Goal: Task Accomplishment & Management: Use online tool/utility

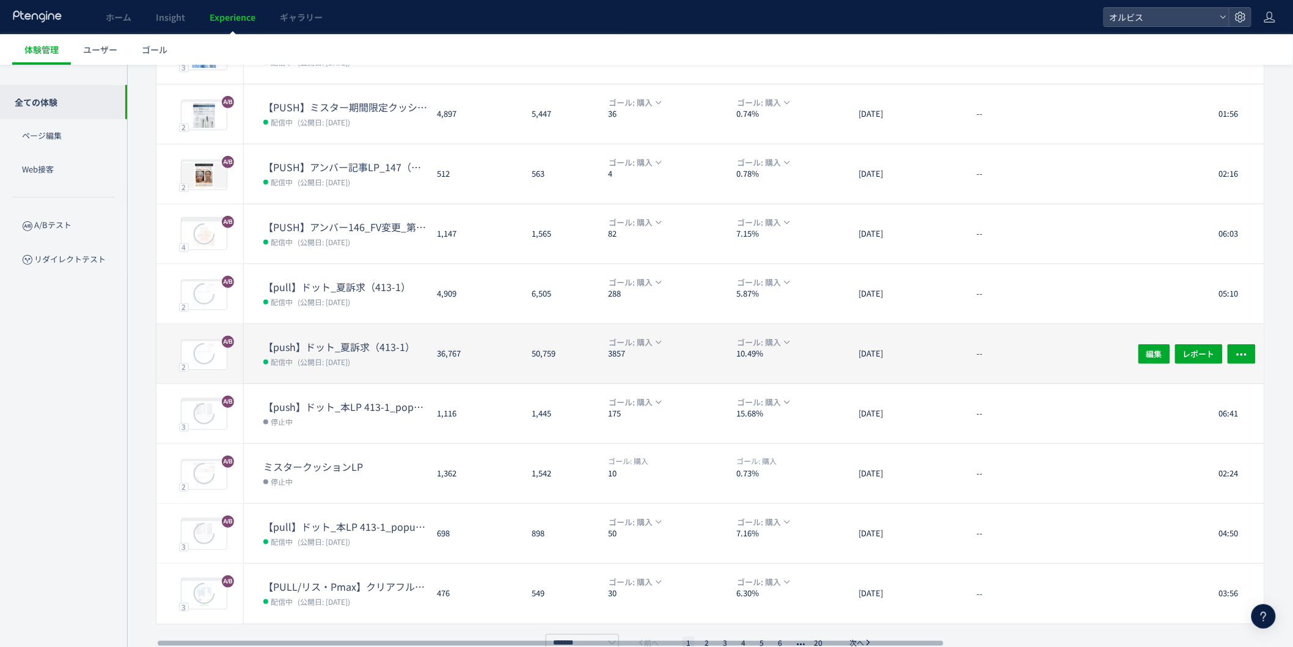
scroll to position [196, 0]
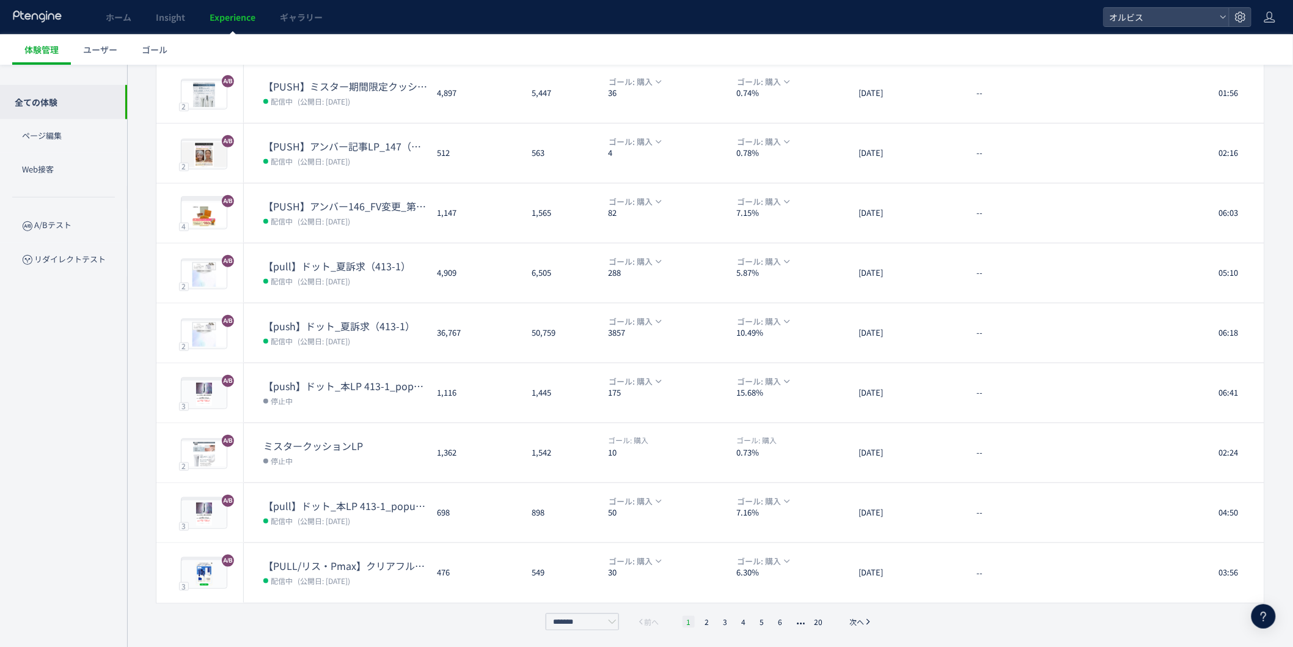
drag, startPoint x: 692, startPoint y: 625, endPoint x: 706, endPoint y: 624, distance: 13.5
click at [694, 625] on li "1" at bounding box center [689, 621] width 12 height 12
click at [719, 623] on li "2" at bounding box center [725, 621] width 12 height 12
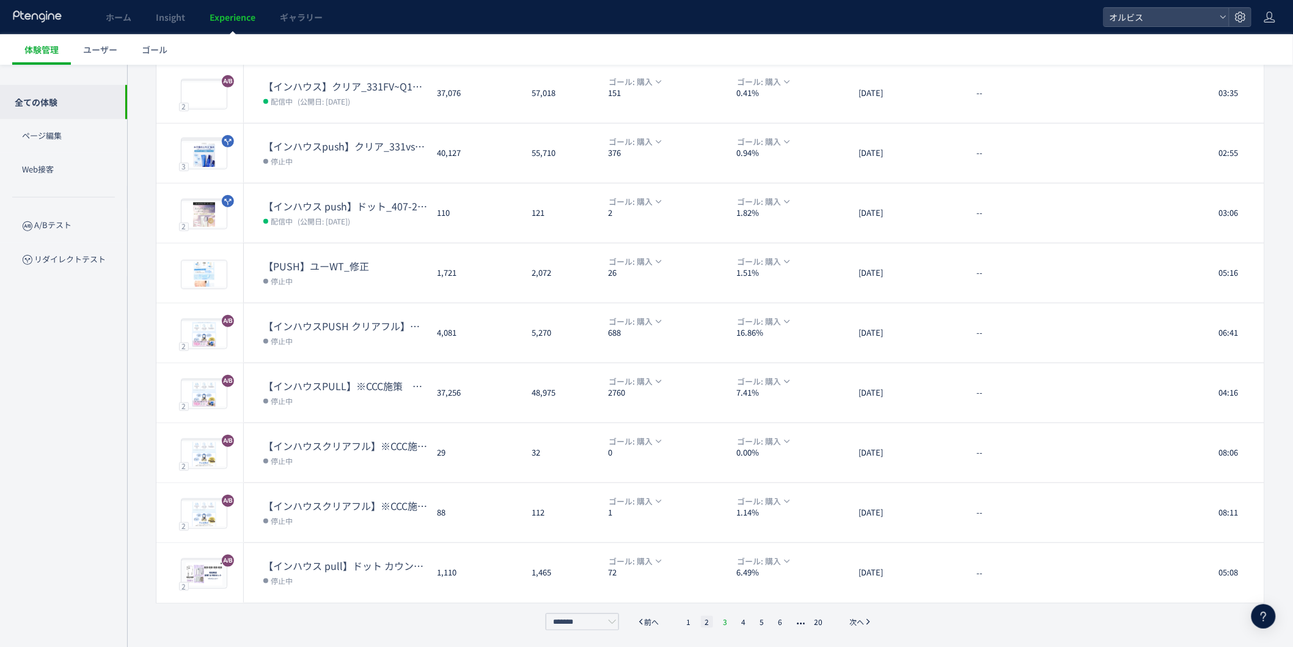
click at [738, 615] on li "3" at bounding box center [744, 621] width 12 height 12
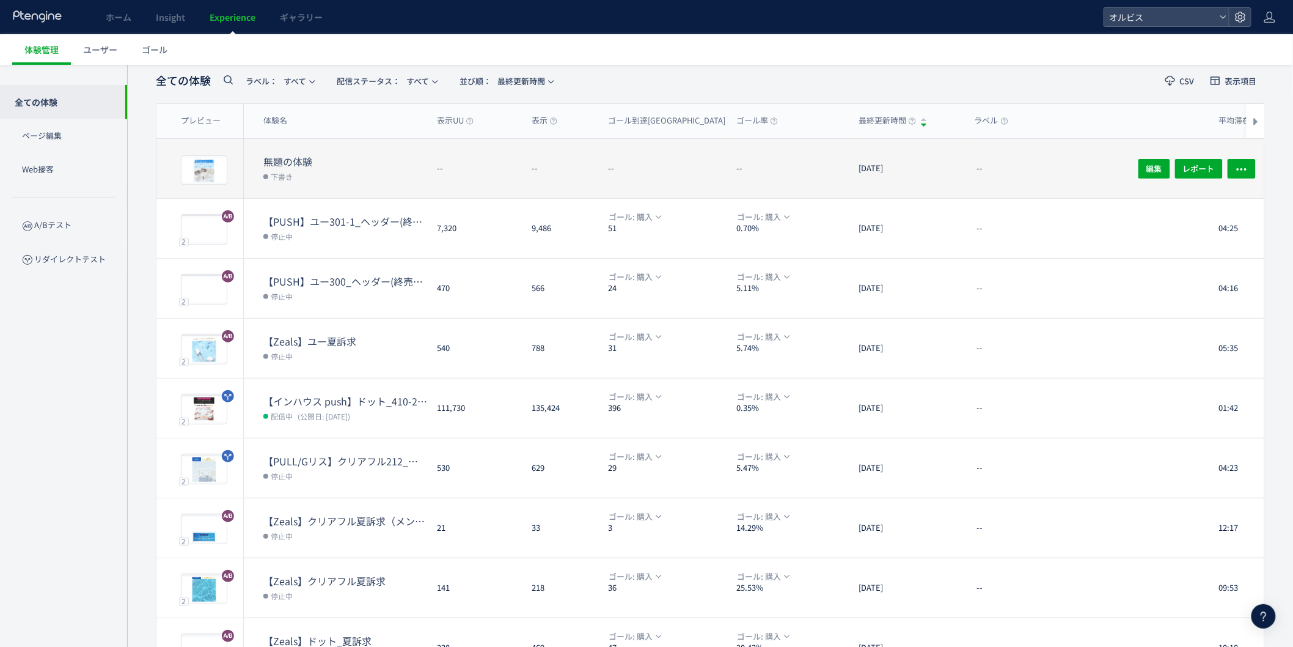
scroll to position [0, 0]
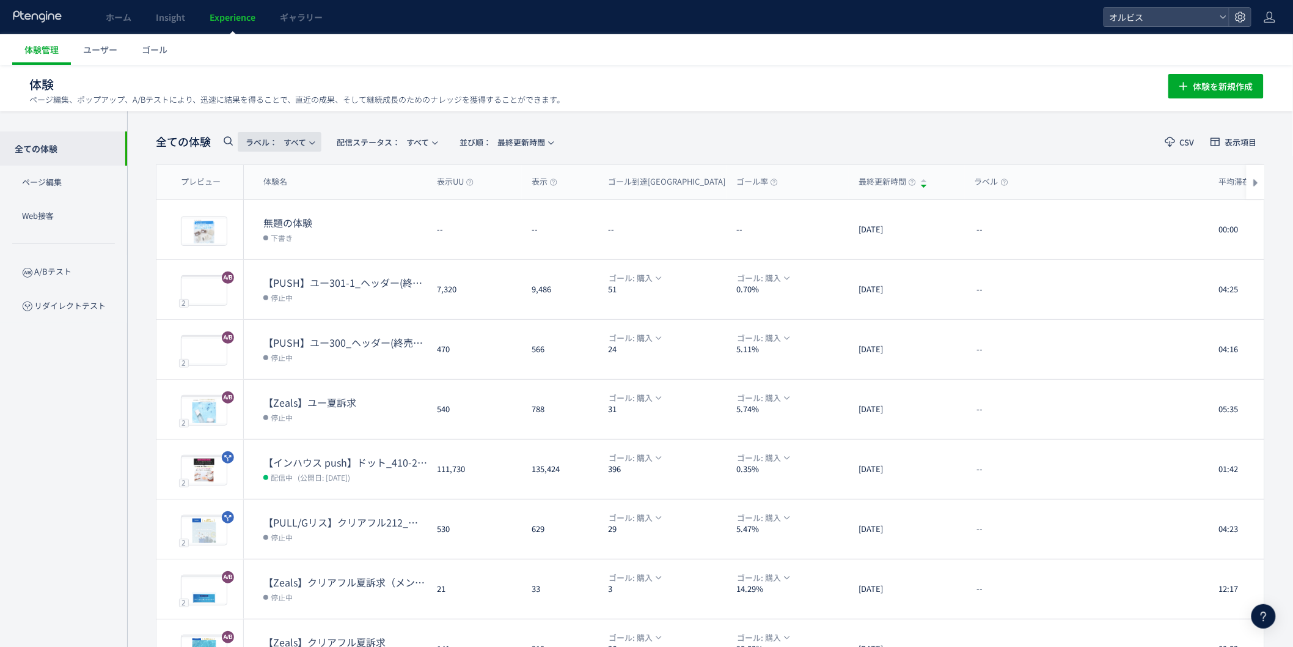
click at [238, 139] on button "ラベル： すべて" at bounding box center [280, 142] width 84 height 20
click at [231, 139] on use at bounding box center [228, 140] width 9 height 9
type input "*******"
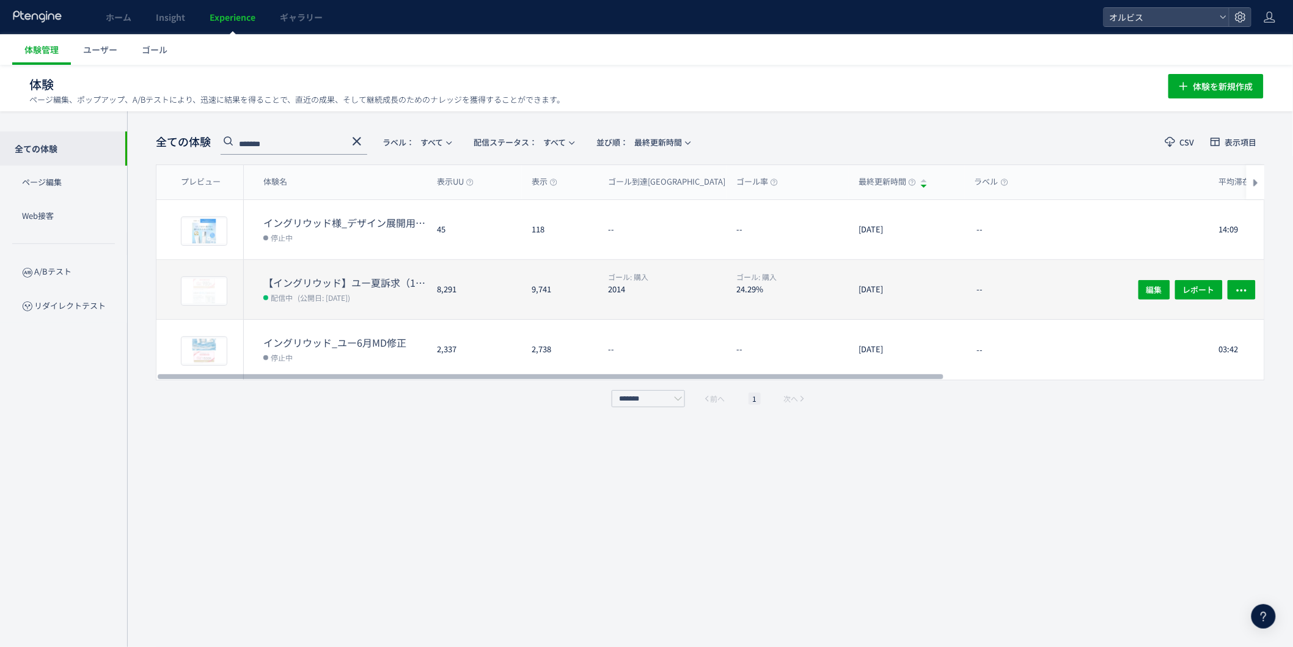
click at [1106, 277] on div "--" at bounding box center [1087, 289] width 244 height 59
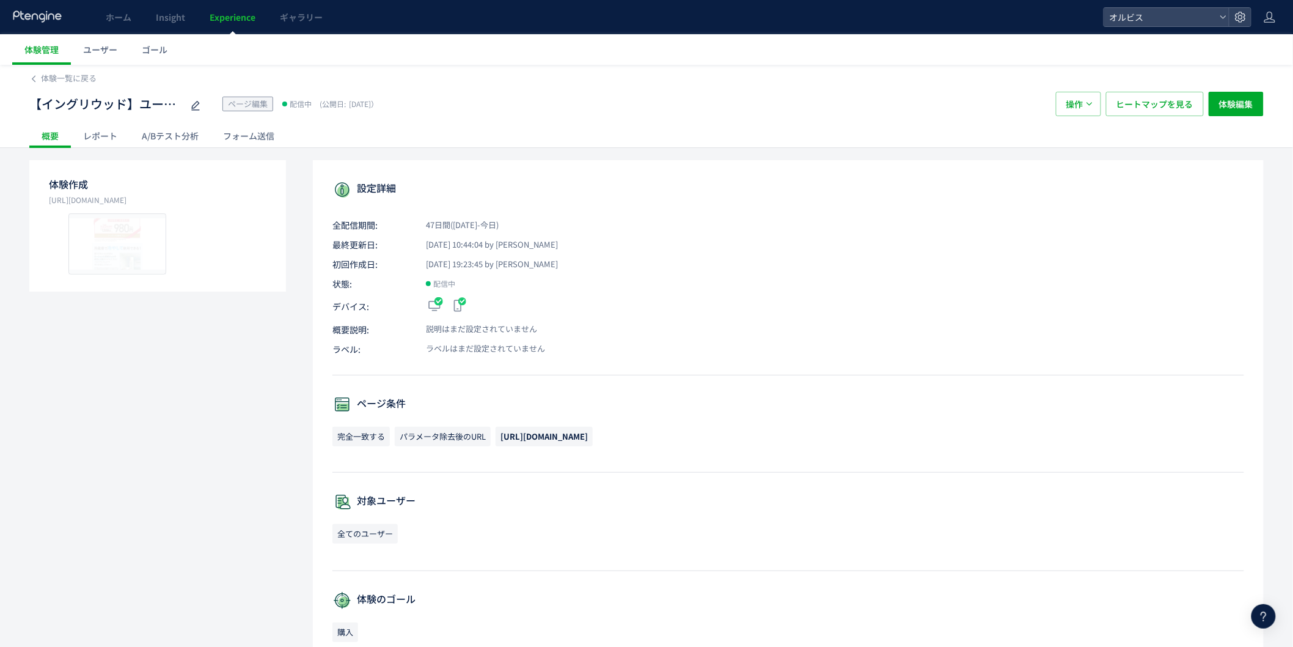
click at [173, 136] on div "A/Bテスト分析" at bounding box center [170, 135] width 81 height 24
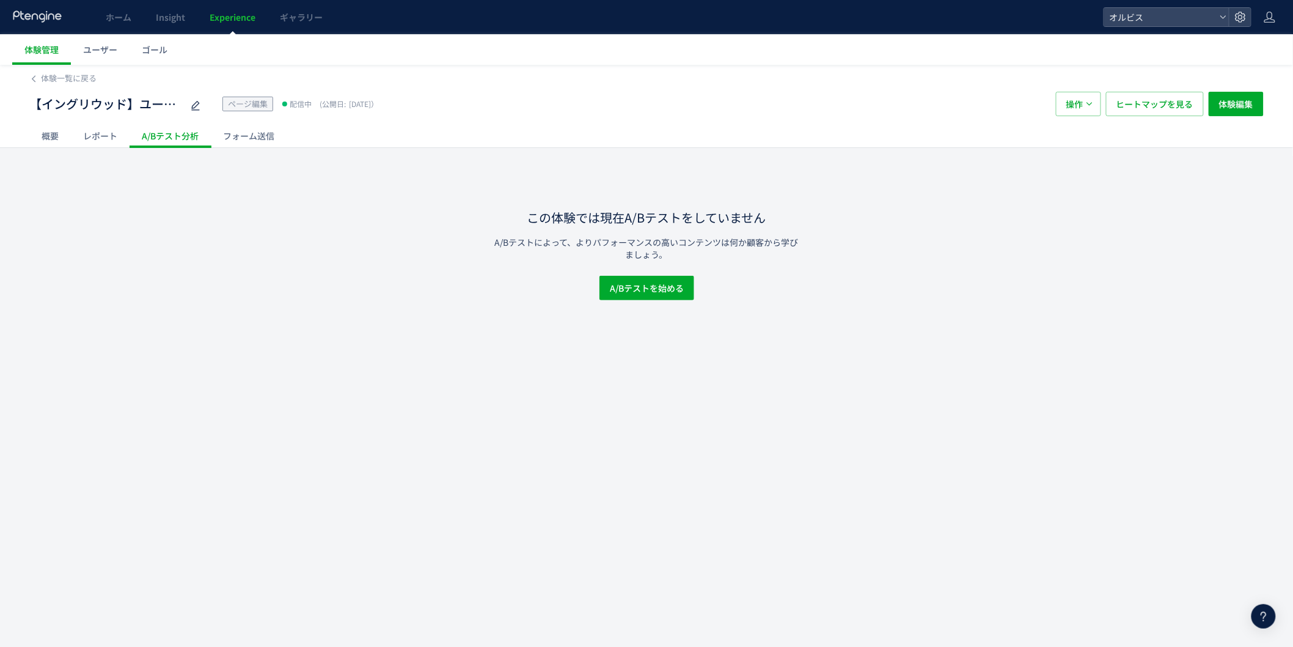
click at [98, 132] on div "レポート" at bounding box center [100, 135] width 59 height 24
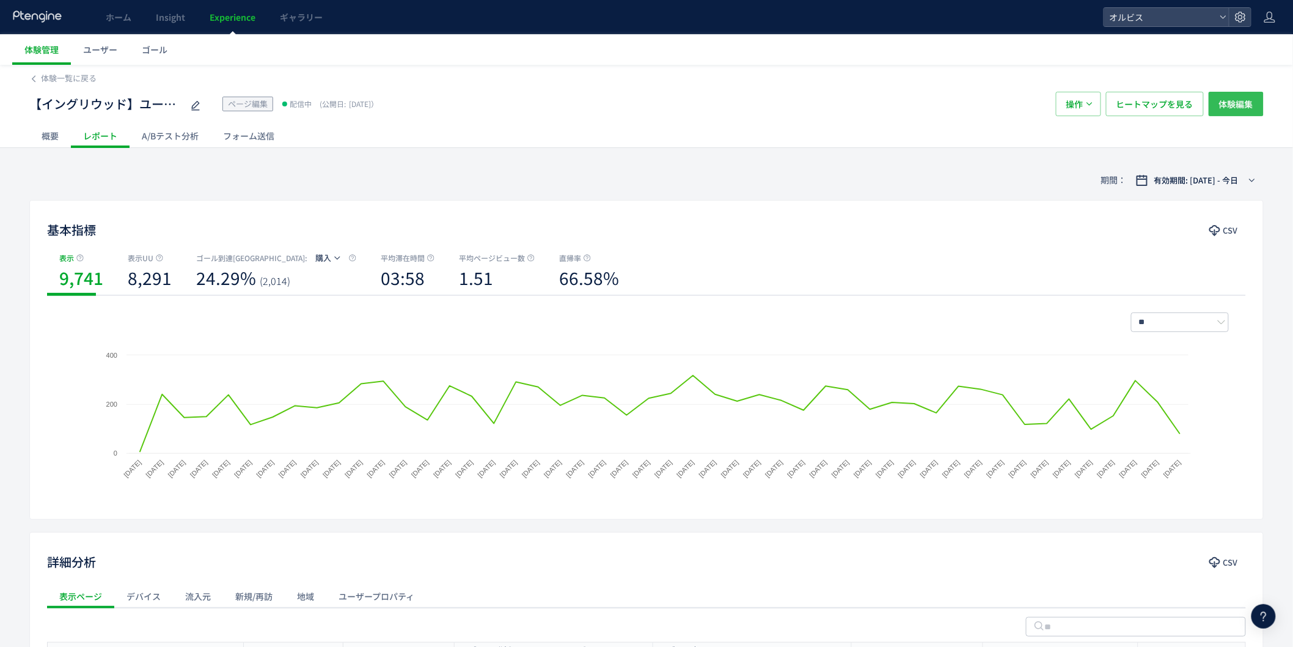
click at [1253, 99] on span "体験編集" at bounding box center [1236, 104] width 34 height 24
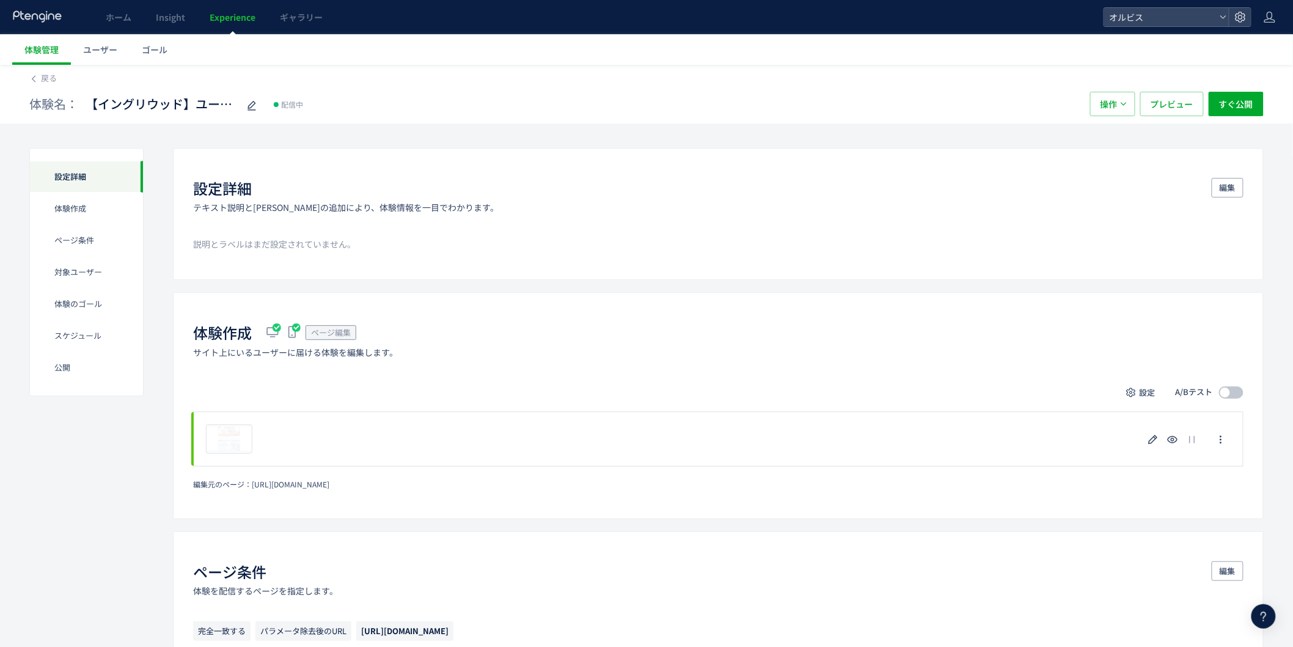
click at [1236, 390] on span at bounding box center [1231, 392] width 24 height 12
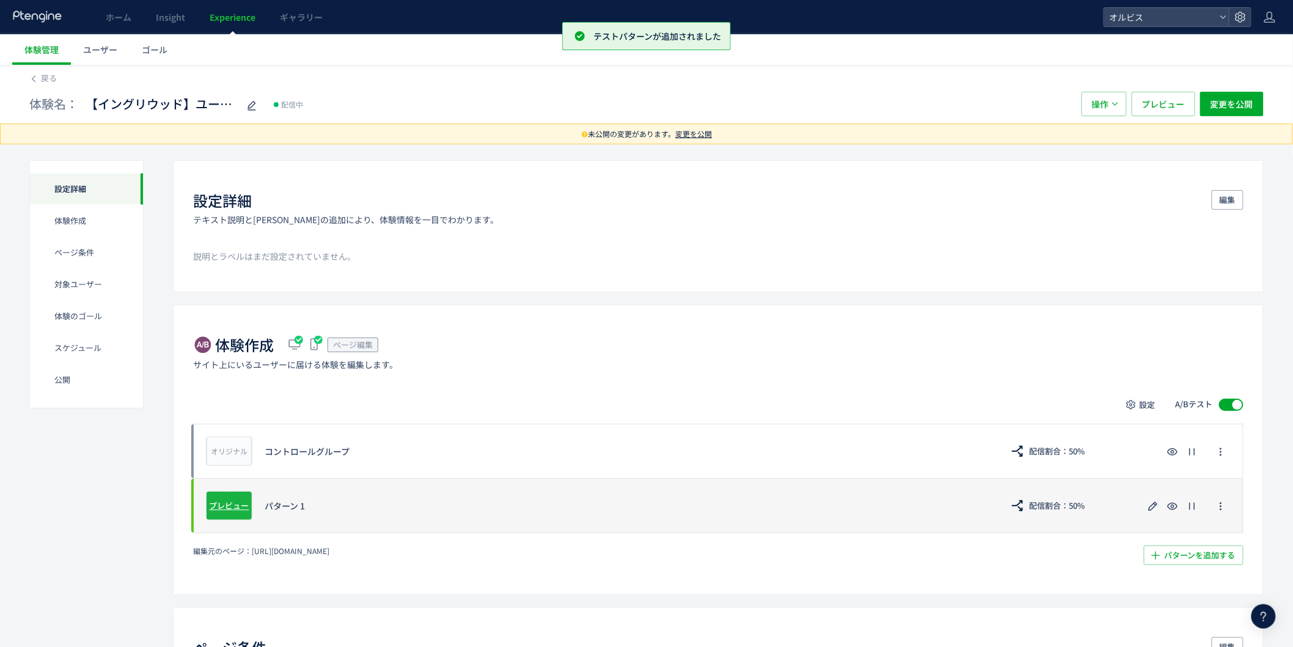
click at [237, 505] on span "プレビュー" at bounding box center [230, 505] width 40 height 12
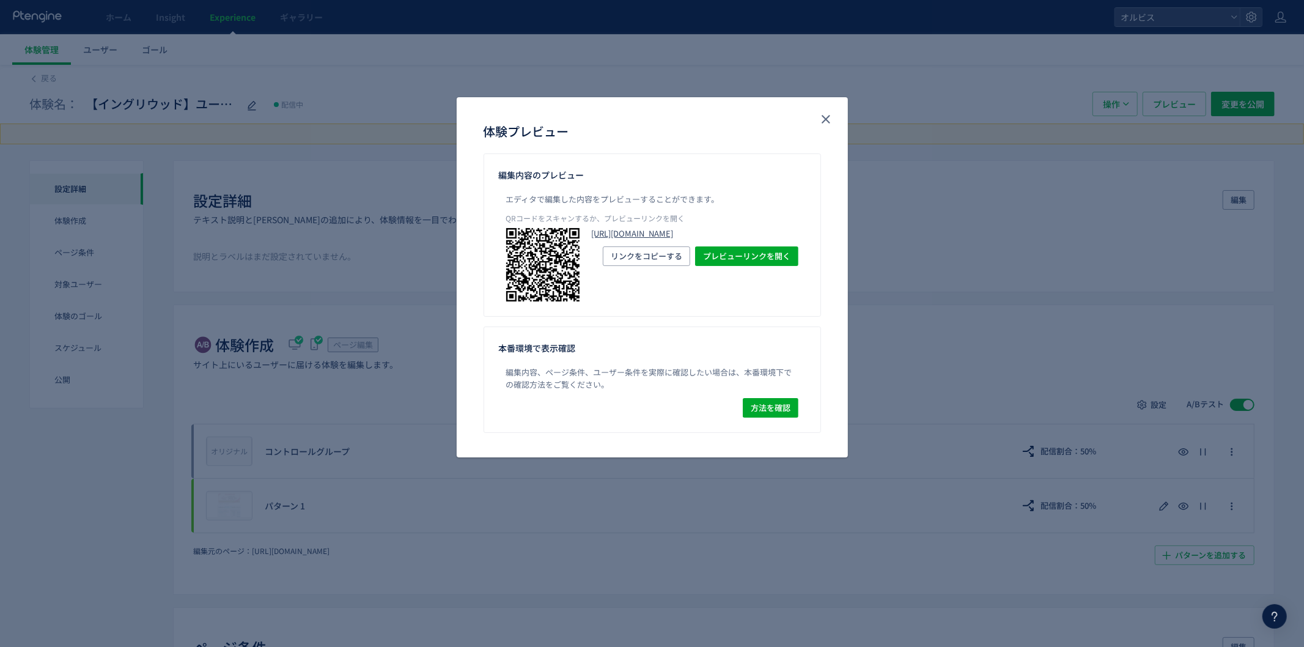
click at [640, 240] on link "[URL][DOMAIN_NAME]" at bounding box center [695, 234] width 207 height 12
click at [823, 115] on icon "close" at bounding box center [825, 119] width 15 height 15
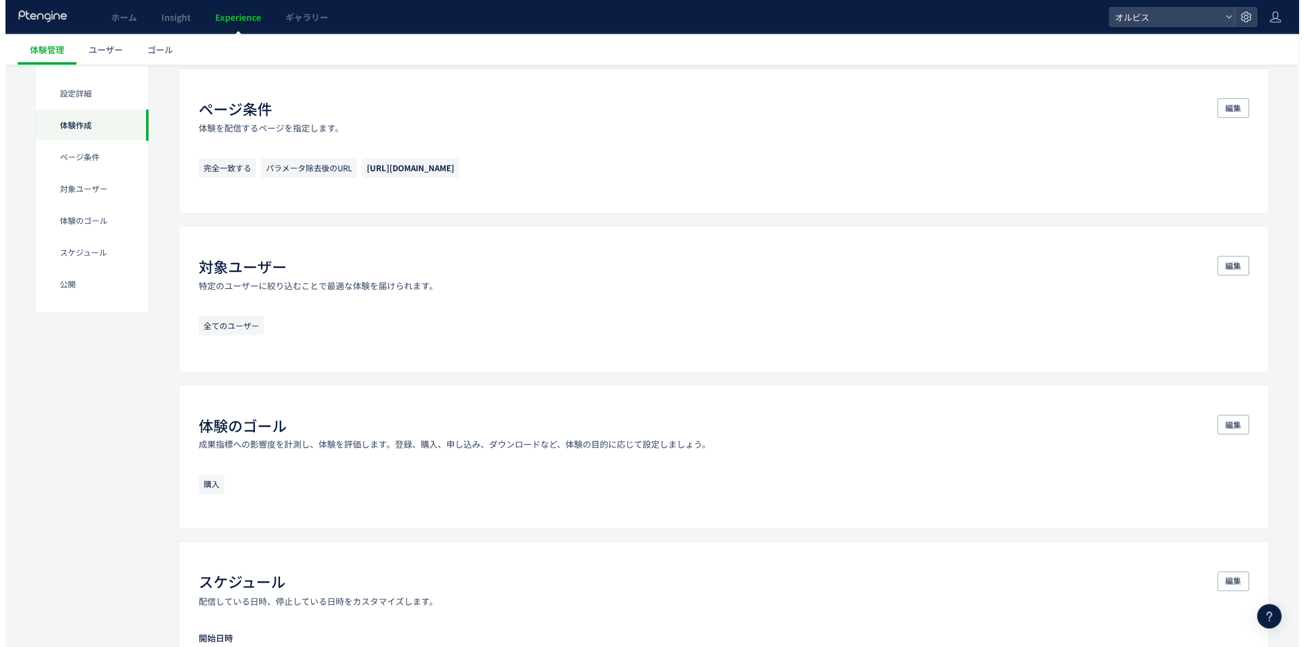
scroll to position [998, 0]
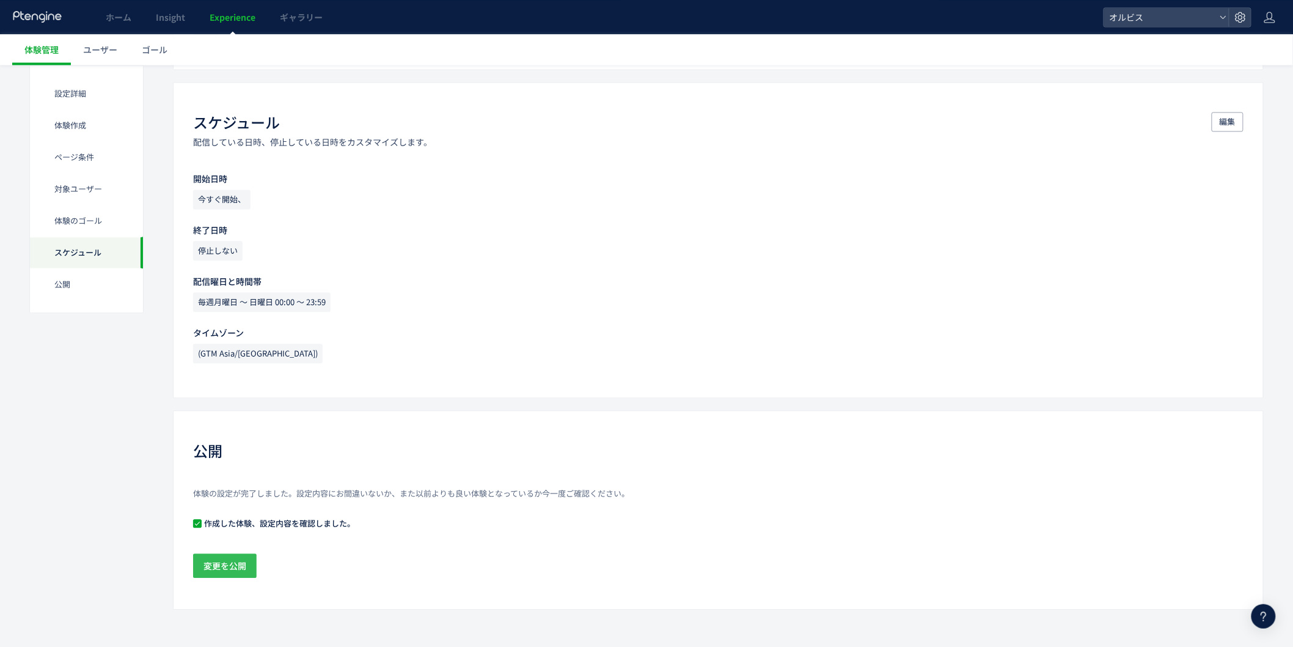
click at [243, 573] on span "変更を公開" at bounding box center [225, 565] width 43 height 24
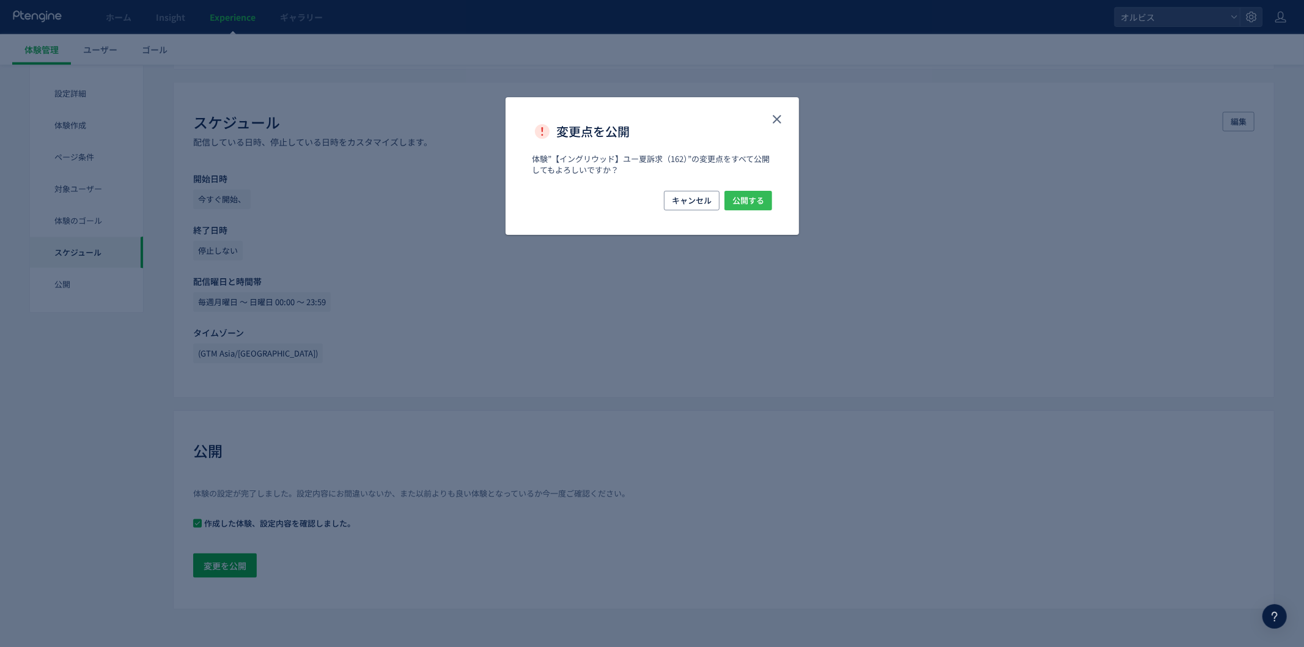
click at [754, 204] on span "公開する" at bounding box center [748, 201] width 32 height 20
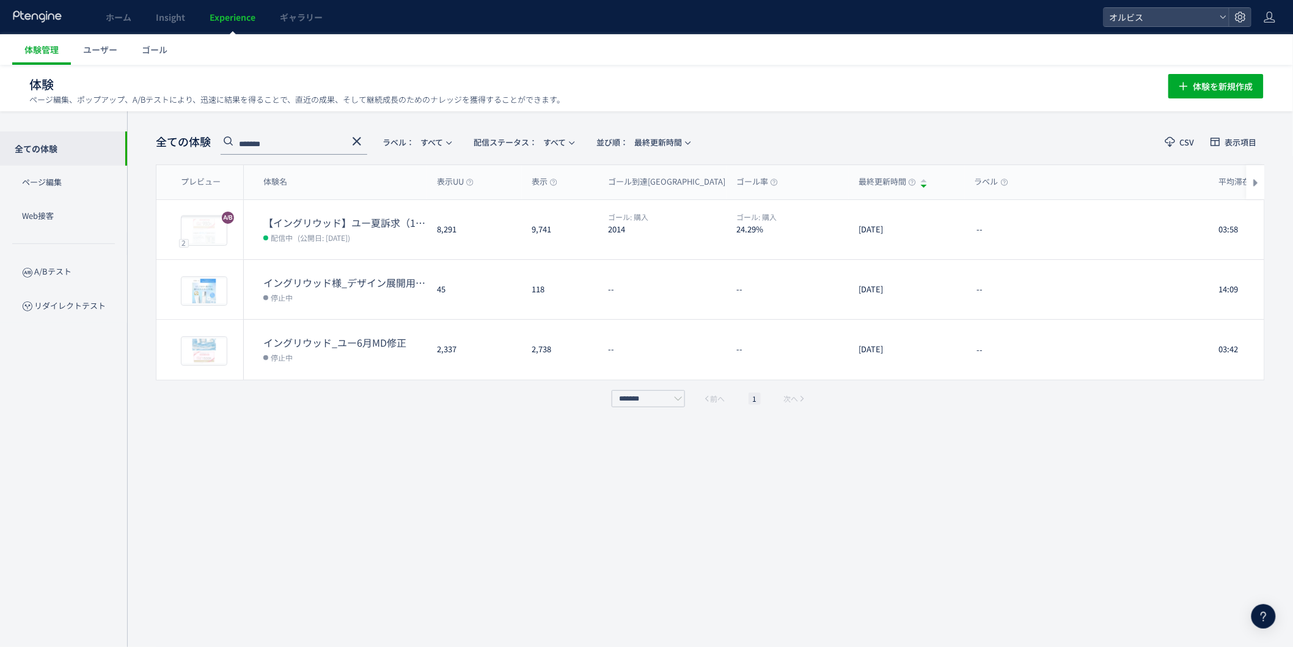
click at [372, 237] on dd "配信中 (公開日: [DATE])" at bounding box center [345, 237] width 164 height 16
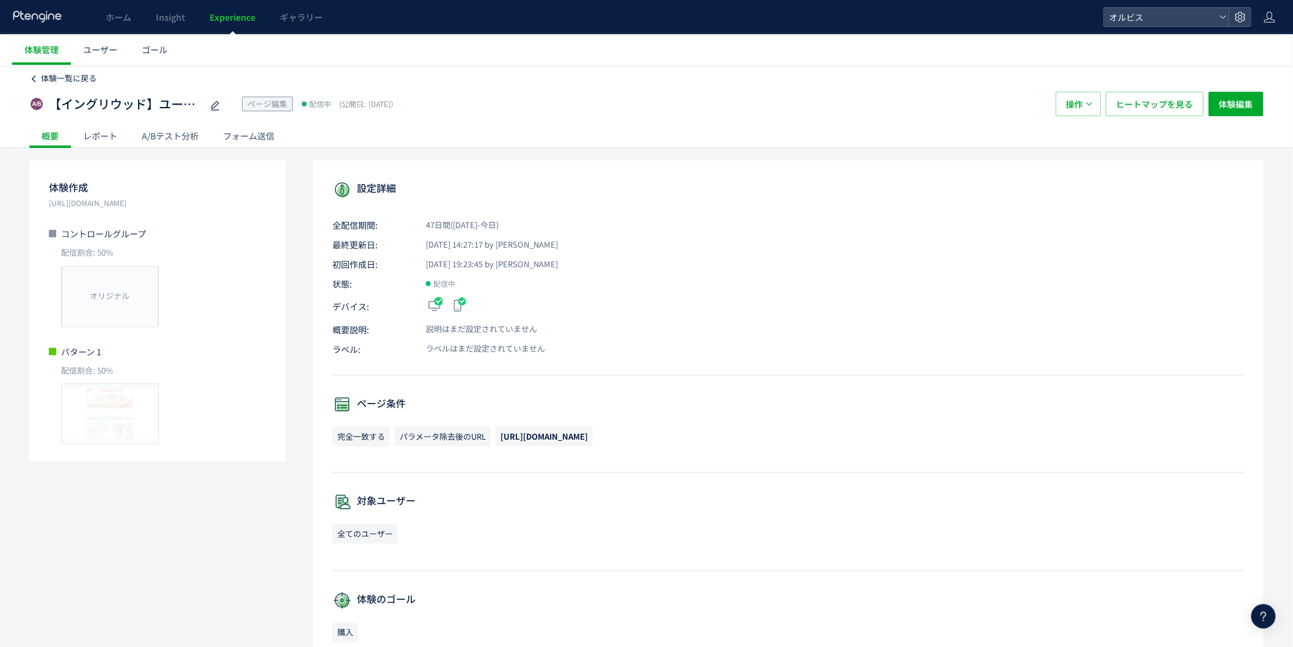
click at [75, 76] on span "体験一覧に戻る" at bounding box center [69, 78] width 56 height 12
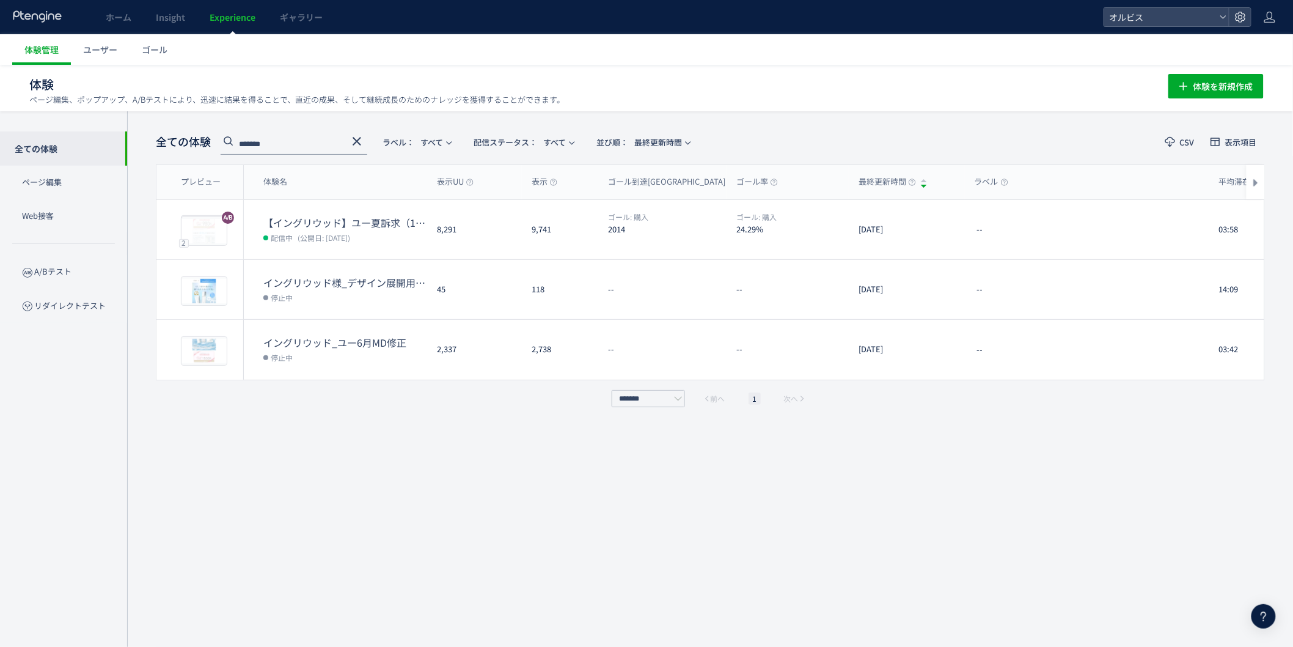
click at [357, 138] on icon at bounding box center [357, 141] width 15 height 15
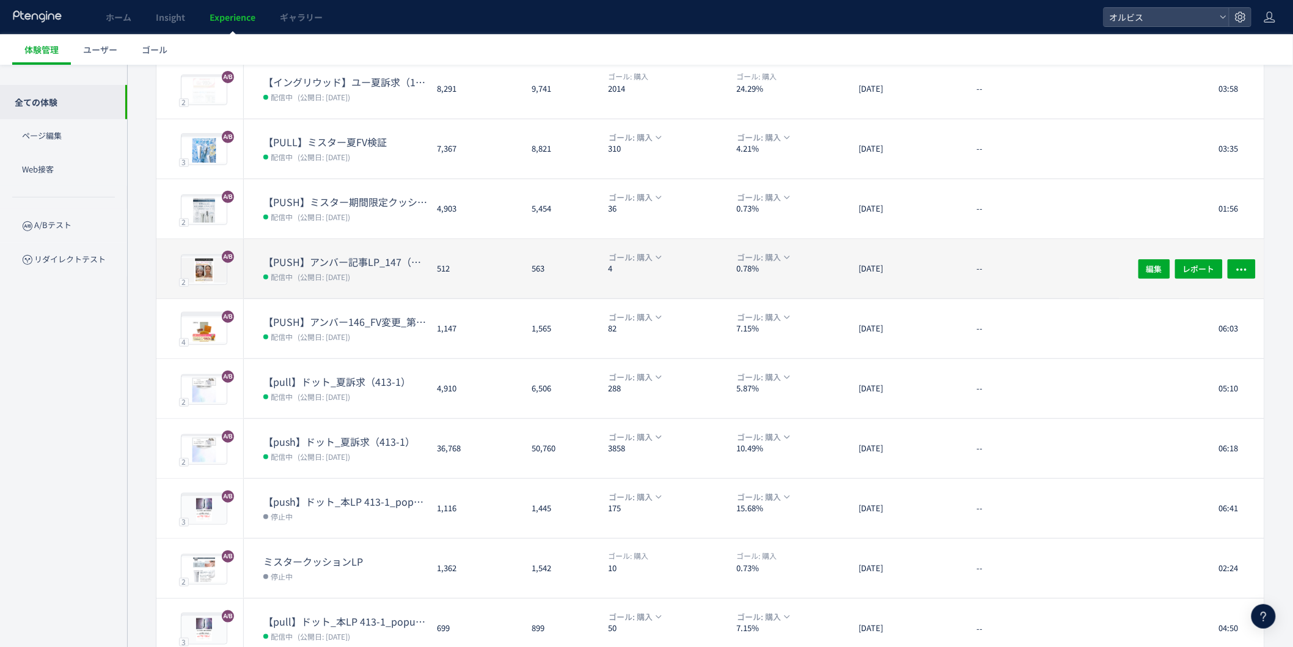
scroll to position [196, 0]
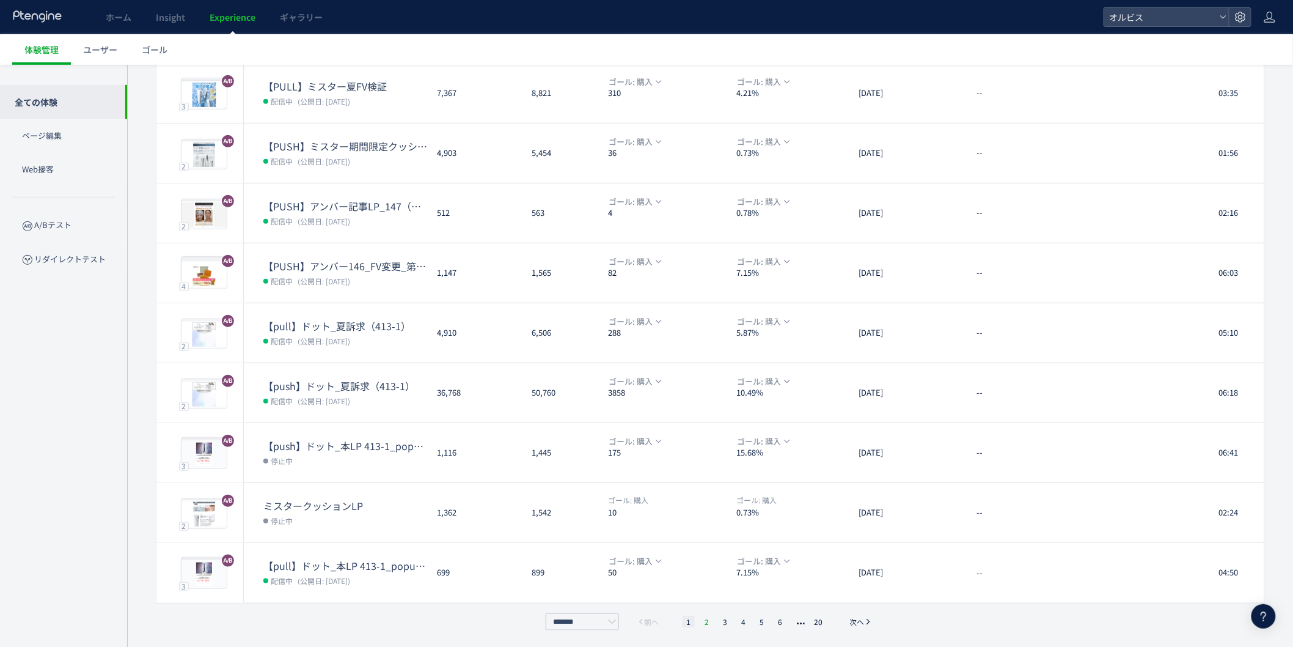
click at [719, 618] on li "2" at bounding box center [725, 621] width 12 height 12
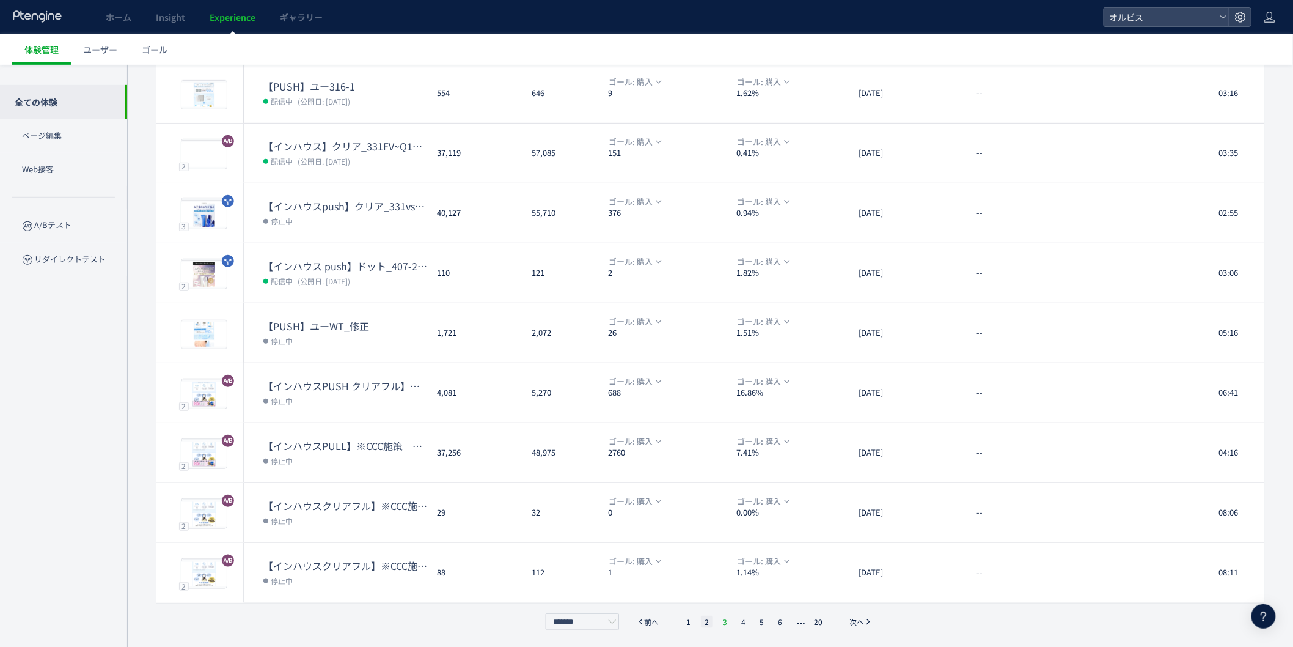
click at [738, 618] on li "3" at bounding box center [744, 621] width 12 height 12
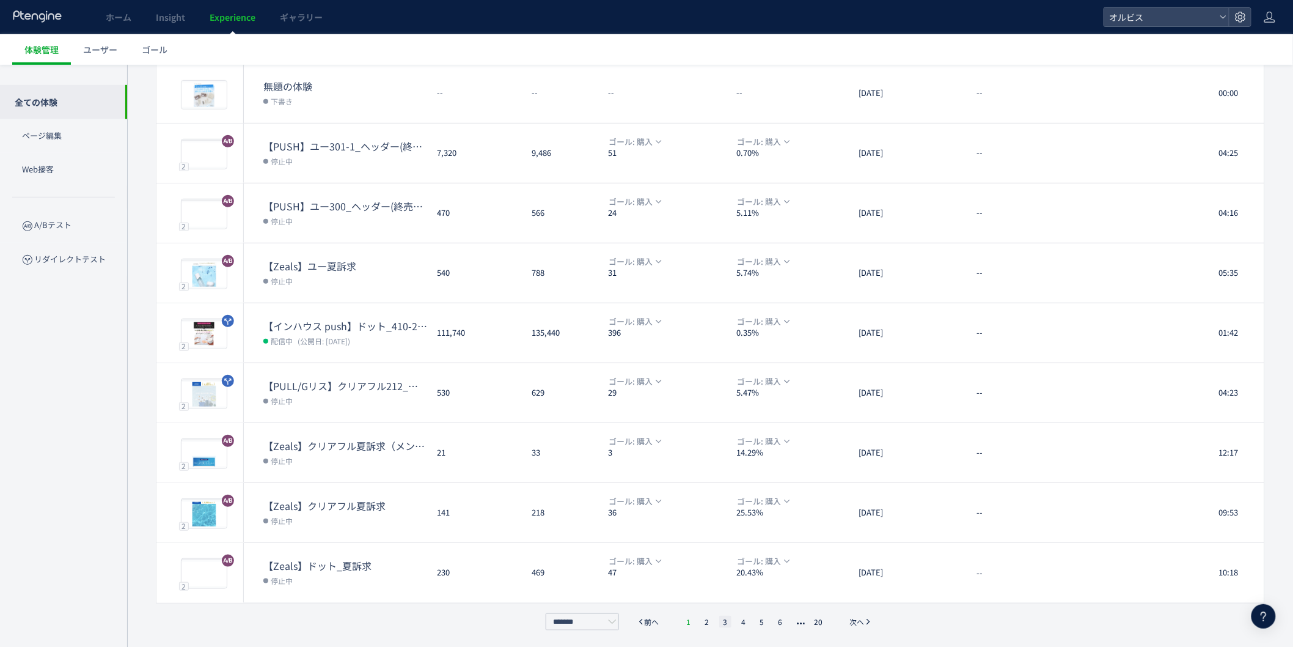
click at [683, 617] on li "1" at bounding box center [689, 621] width 12 height 12
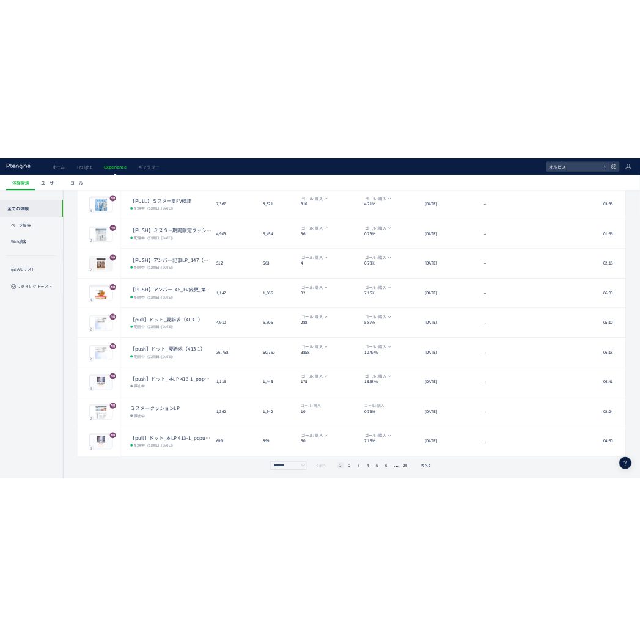
scroll to position [196, 0]
